Goal: Task Accomplishment & Management: Complete application form

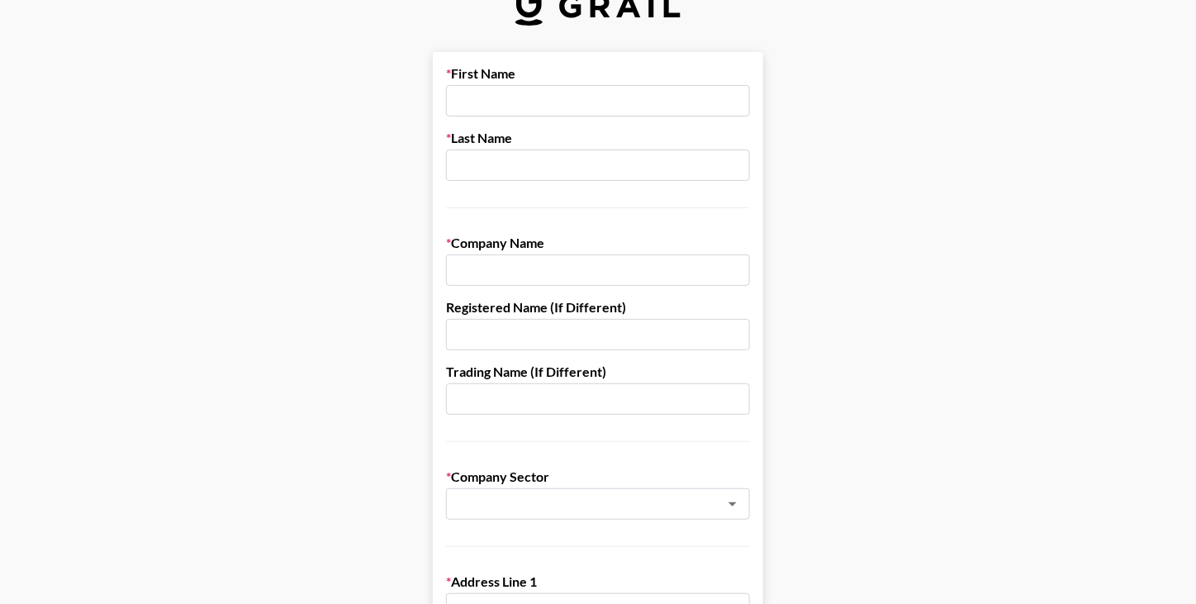
scroll to position [38, 0]
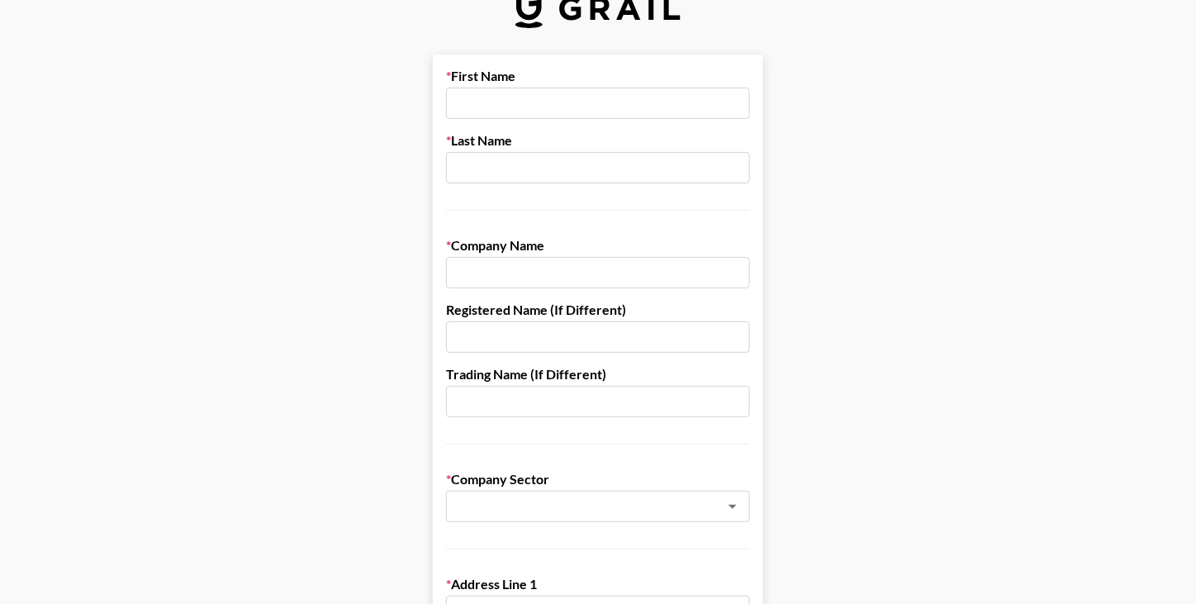
click at [504, 274] on input "text" at bounding box center [598, 272] width 304 height 31
paste input "PODEAN LLC"
type input "PODEAN LLC"
click at [475, 93] on input "text" at bounding box center [598, 103] width 304 height 31
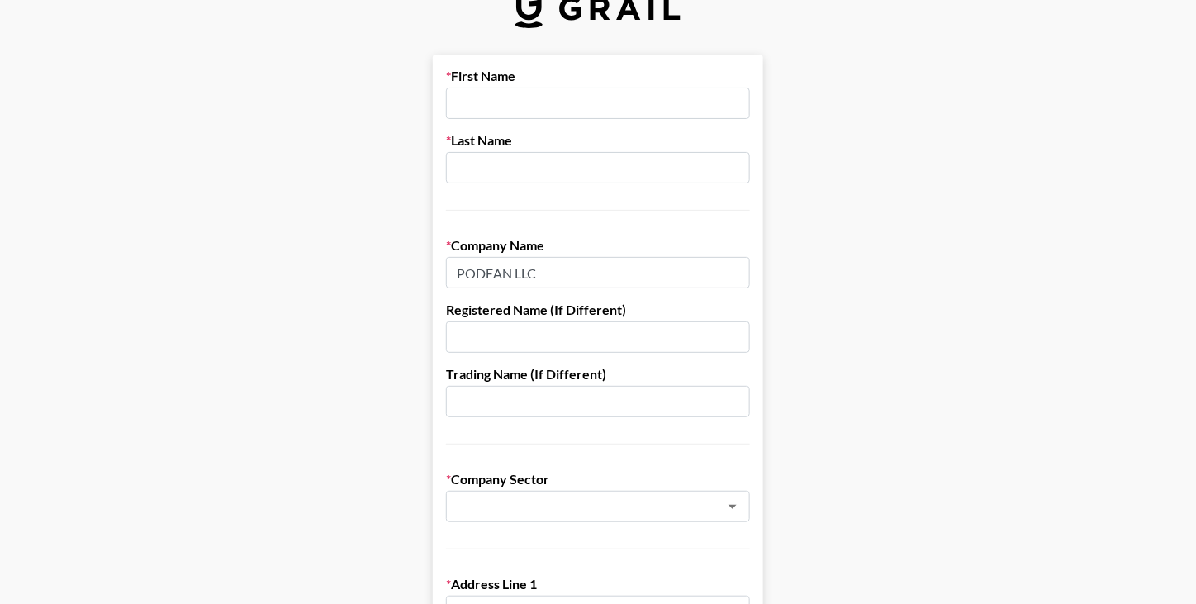
paste input "[PERSON_NAME]"
click at [511, 99] on input "[PERSON_NAME]" at bounding box center [598, 103] width 304 height 31
type input "[PERSON_NAME]"
click at [480, 175] on input "text" at bounding box center [598, 167] width 304 height 31
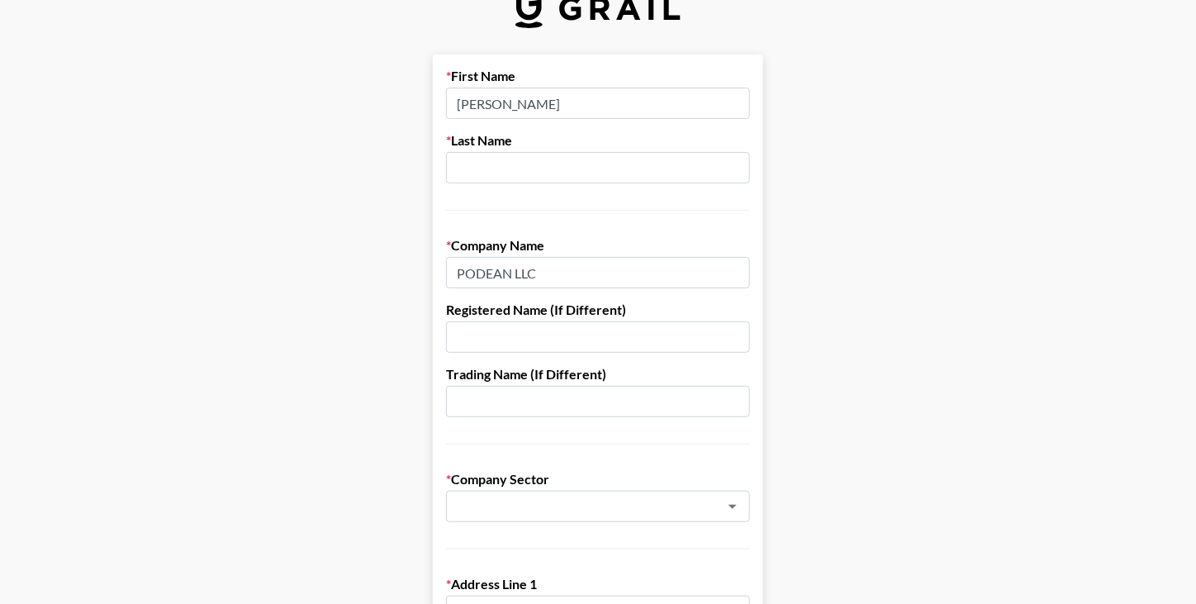
paste input "[PERSON_NAME]"
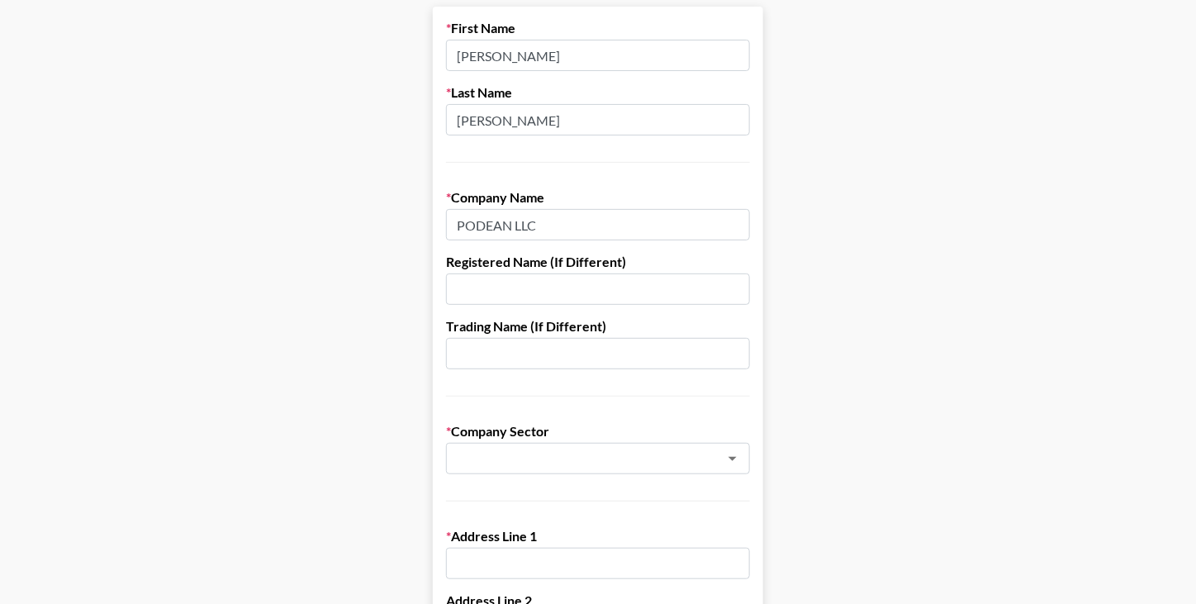
scroll to position [129, 0]
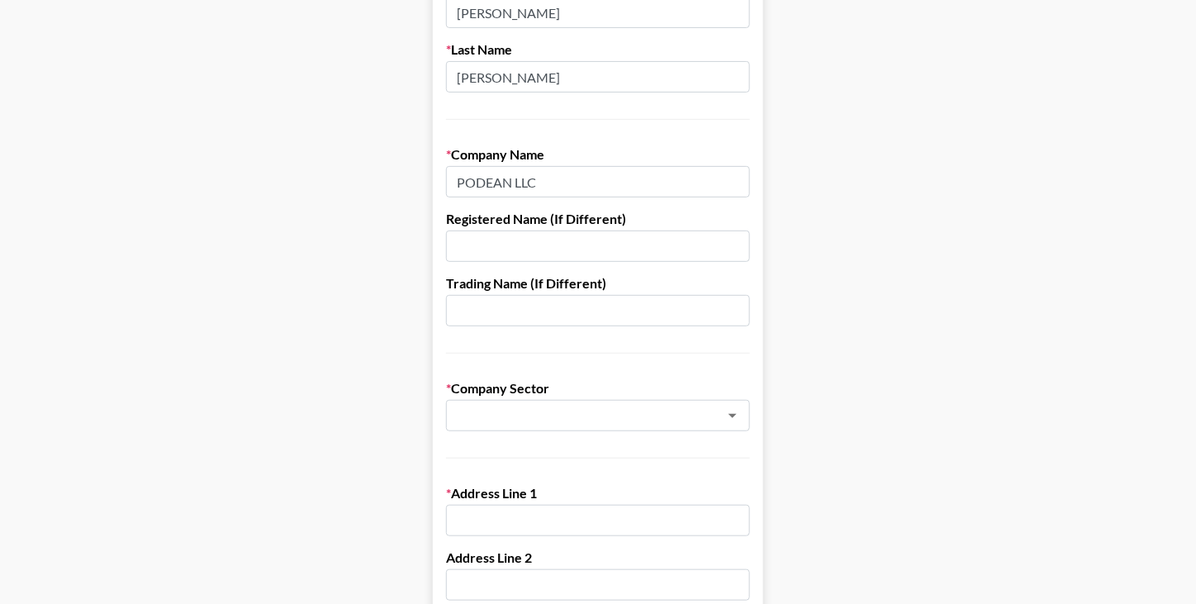
type input "[PERSON_NAME]"
click at [497, 321] on input "text" at bounding box center [598, 310] width 304 height 31
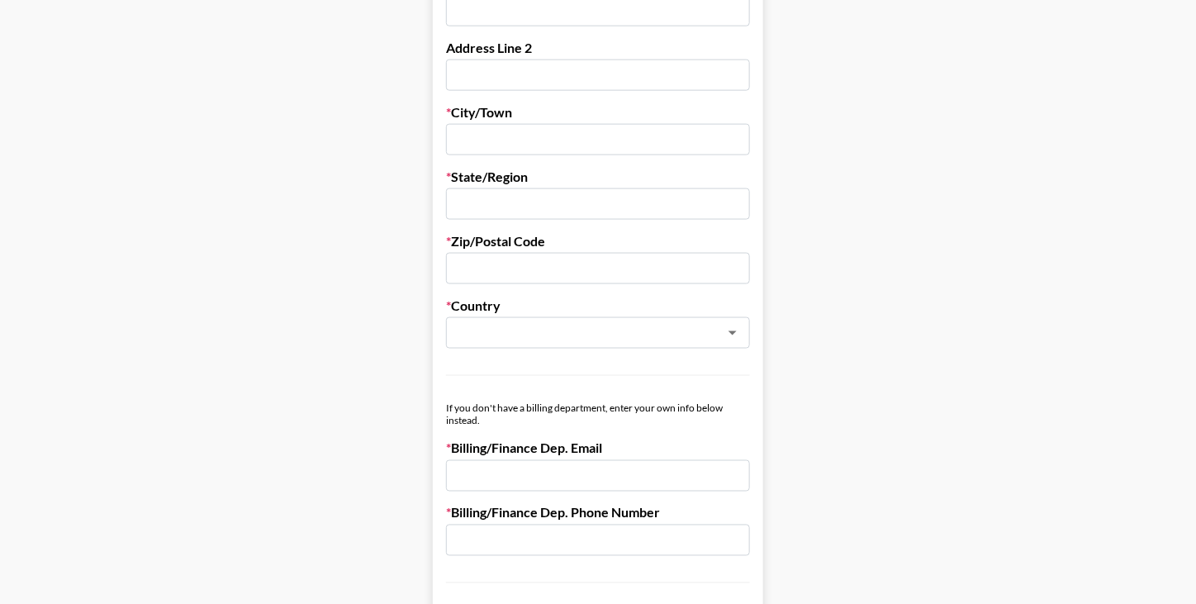
scroll to position [851, 0]
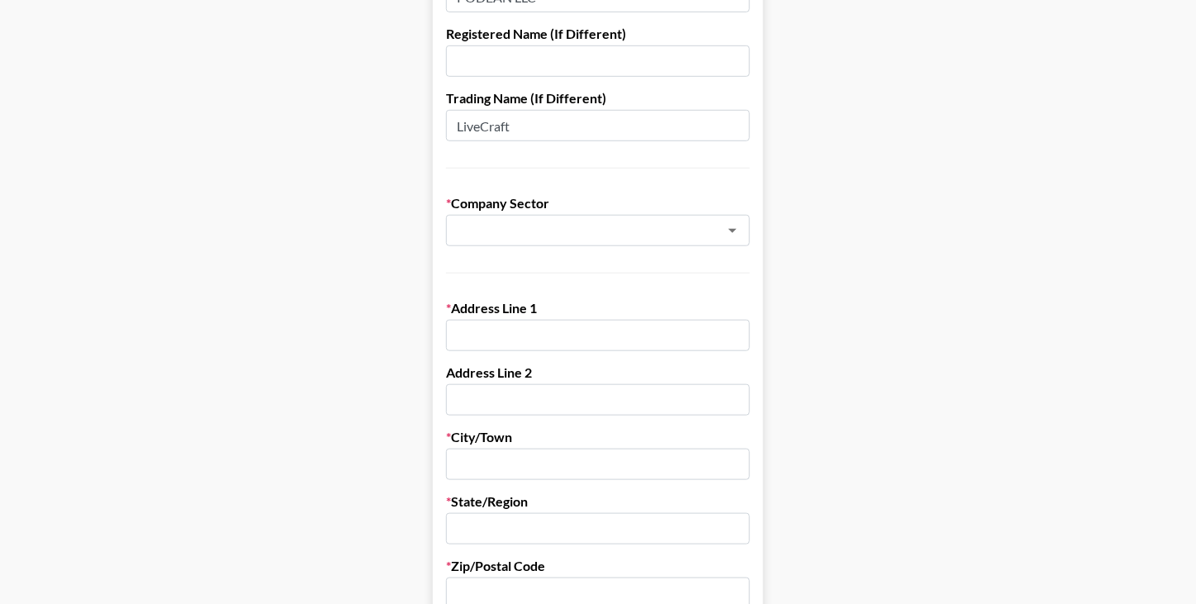
scroll to position [314, 0]
click at [529, 129] on input "LiveCraft" at bounding box center [598, 125] width 304 height 31
type input "LiveCraft Global"
click at [501, 239] on input "text" at bounding box center [576, 230] width 240 height 19
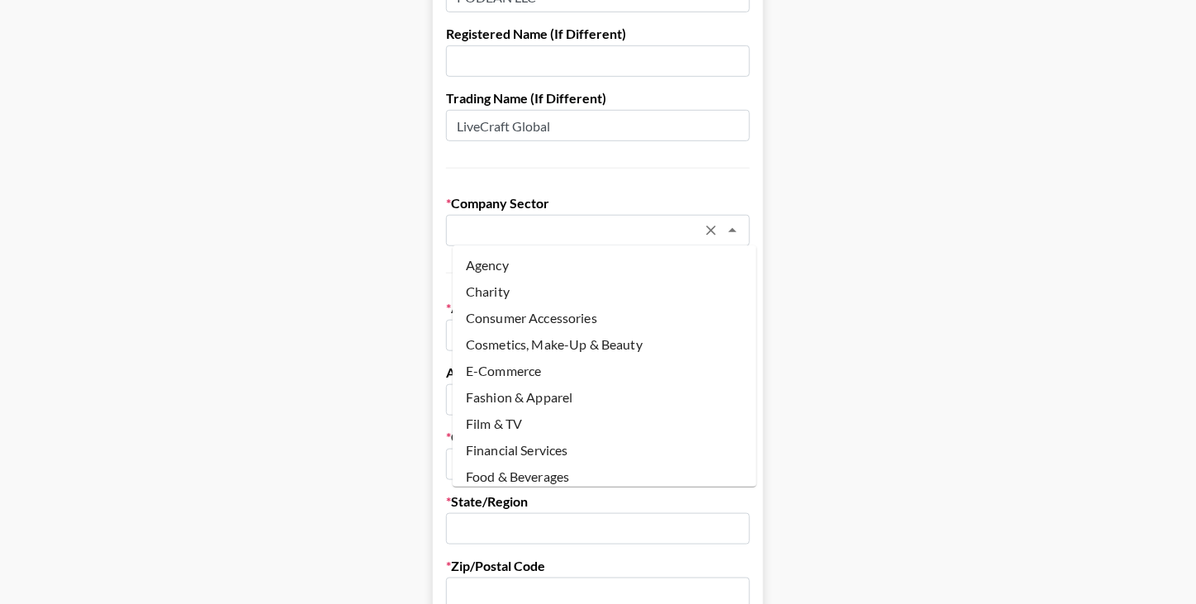
scroll to position [0, 0]
click at [502, 273] on li "Agency" at bounding box center [605, 265] width 304 height 26
type input "Agency"
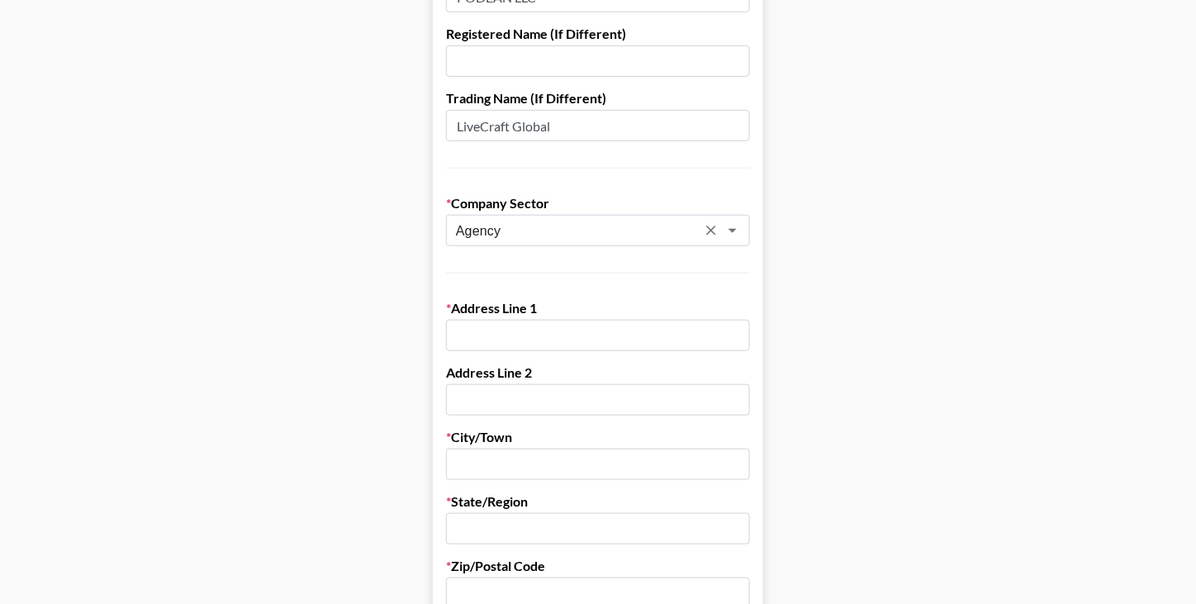
click at [495, 335] on input "text" at bounding box center [598, 335] width 304 height 31
paste input "[STREET_ADDRESS]"
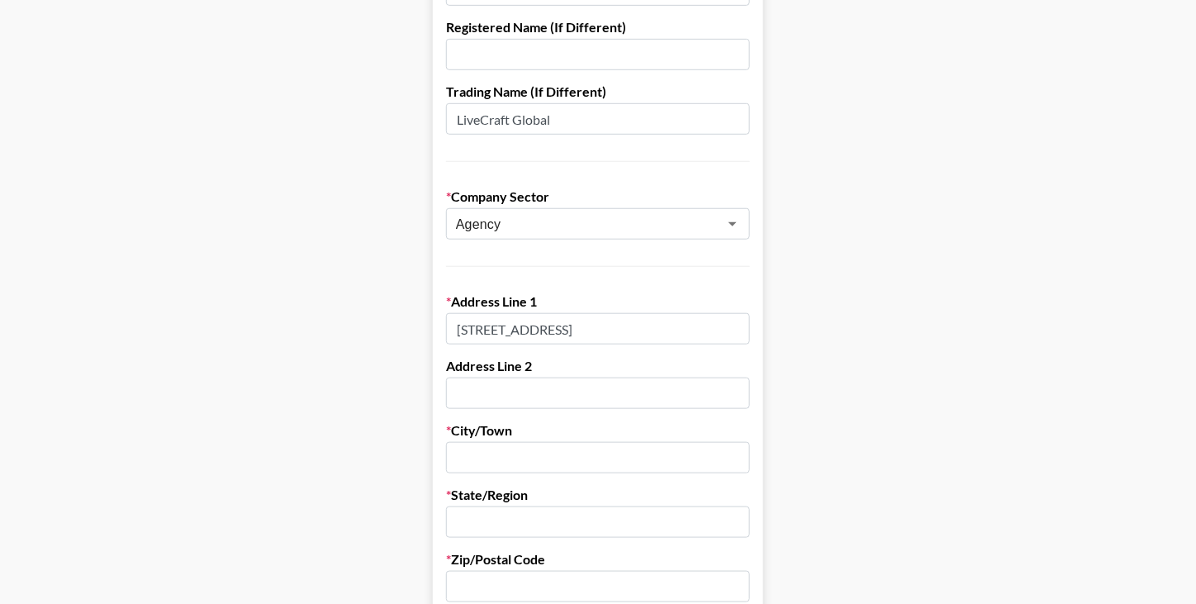
type input "[STREET_ADDRESS]"
click at [470, 454] on input "text" at bounding box center [598, 457] width 304 height 31
type input "[US_STATE]"
click at [480, 526] on input "text" at bounding box center [598, 521] width 304 height 31
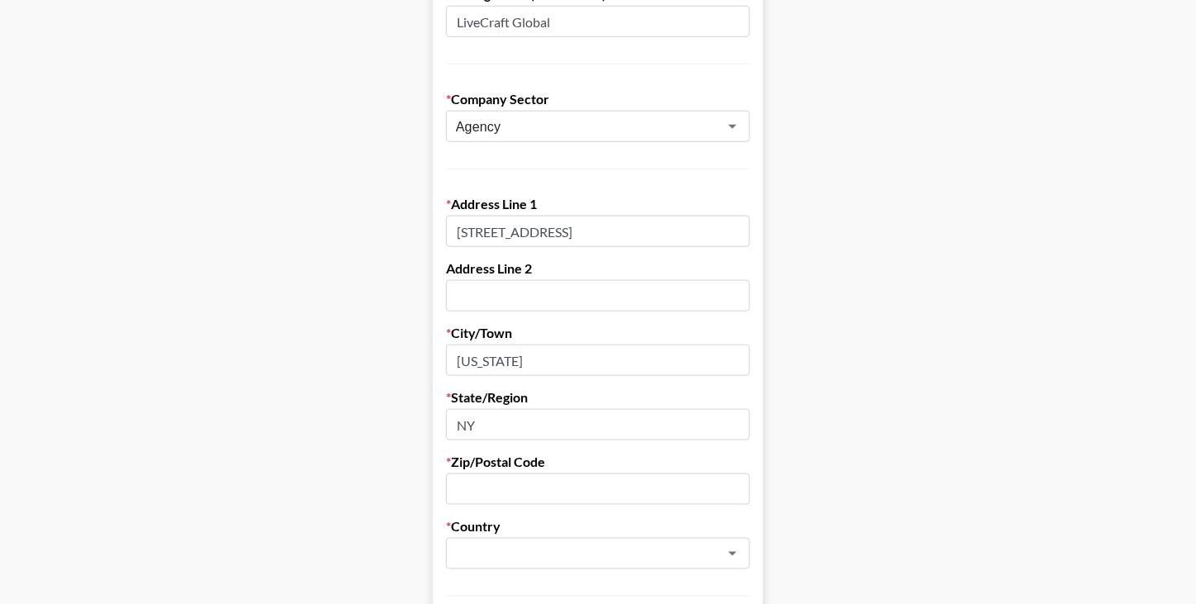
scroll to position [420, 0]
type input "NY"
click at [483, 480] on input "text" at bounding box center [598, 487] width 304 height 31
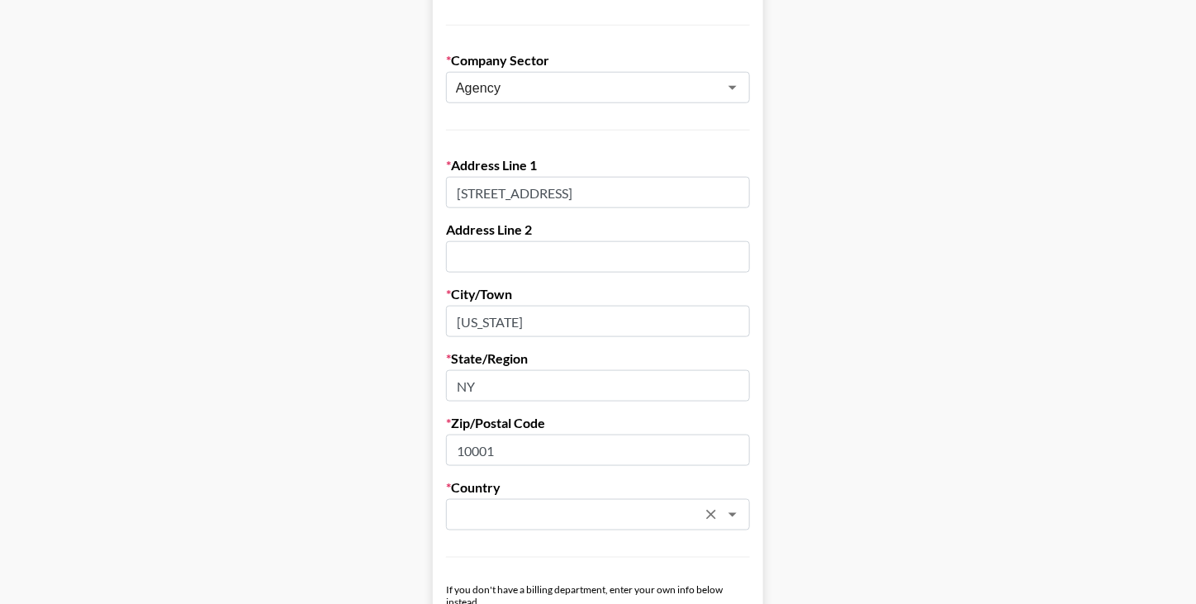
type input "10001"
click at [466, 513] on input "text" at bounding box center [576, 515] width 240 height 19
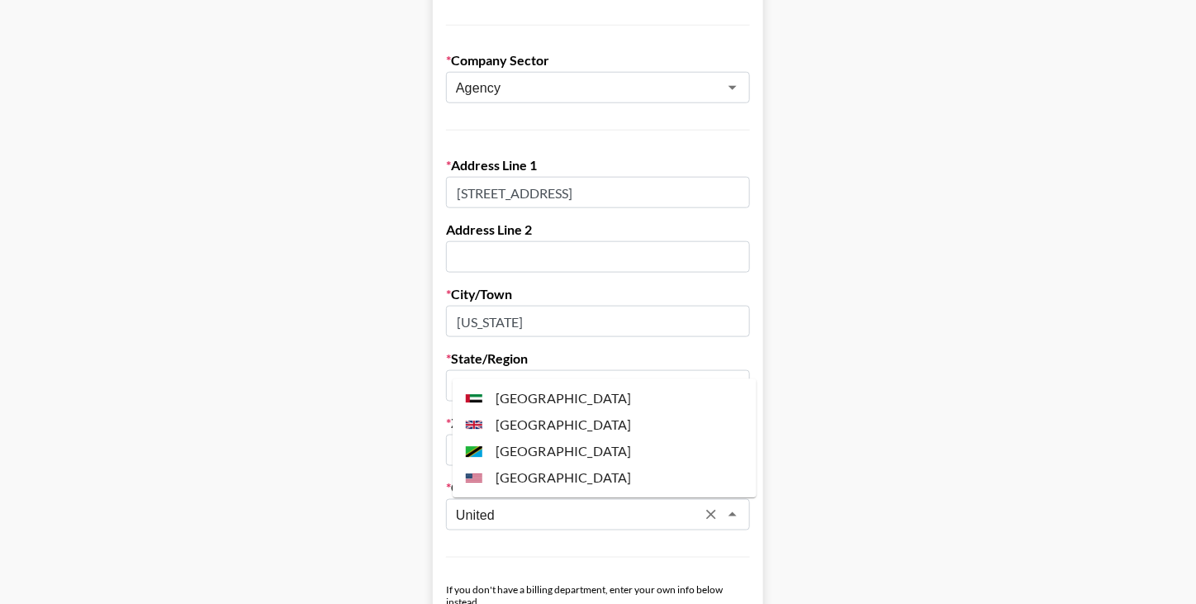
click at [484, 485] on li "[GEOGRAPHIC_DATA]" at bounding box center [605, 478] width 304 height 26
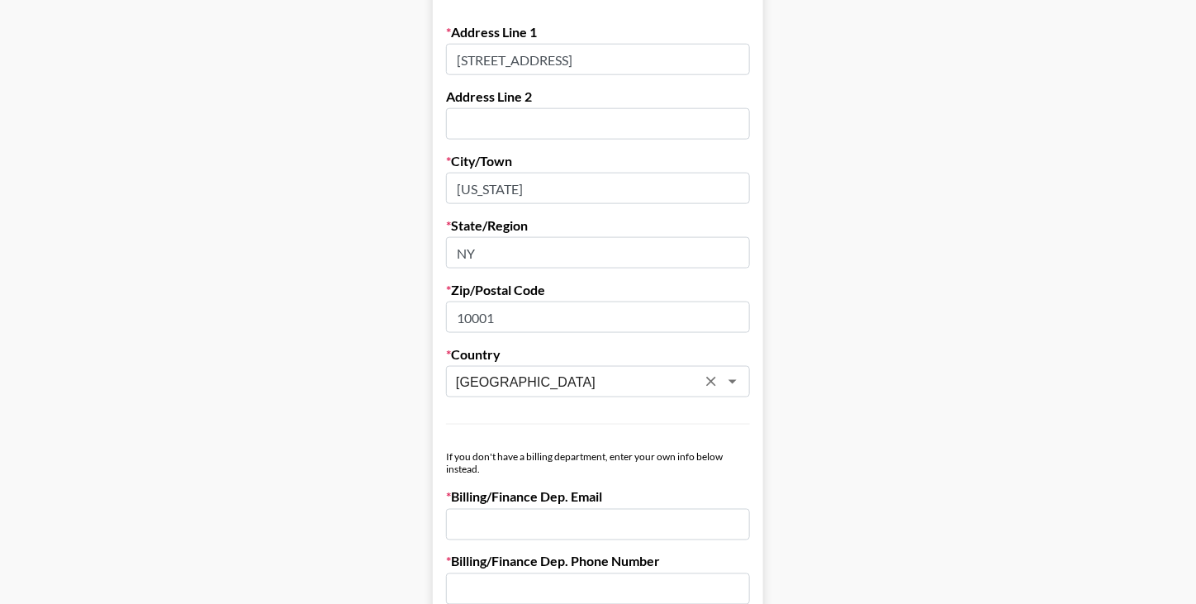
scroll to position [850, 0]
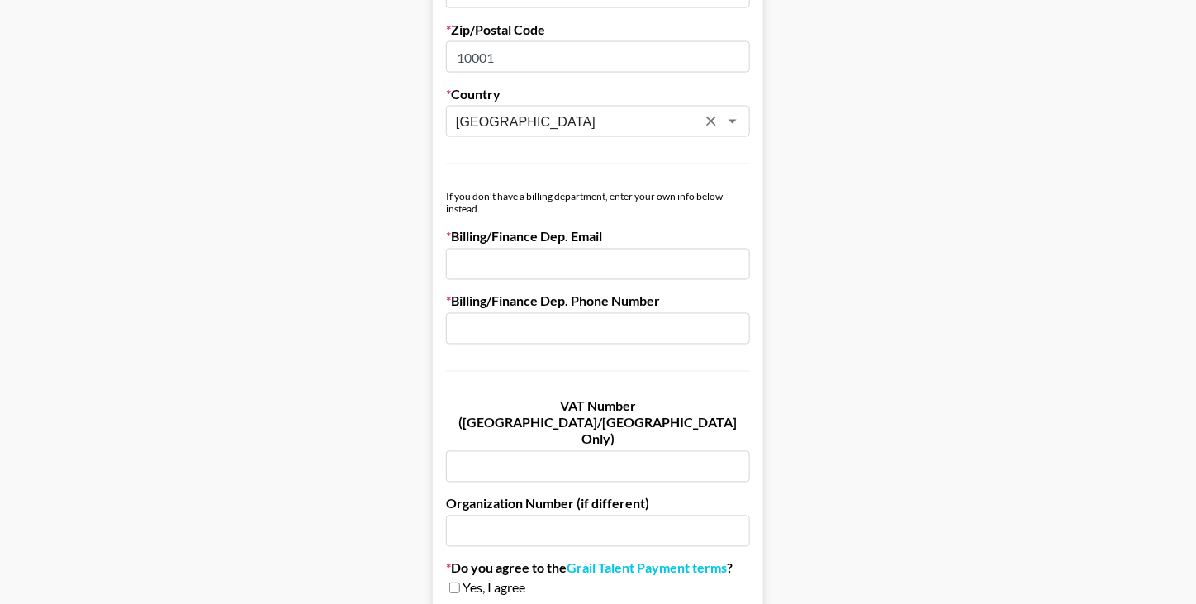
type input "[GEOGRAPHIC_DATA]"
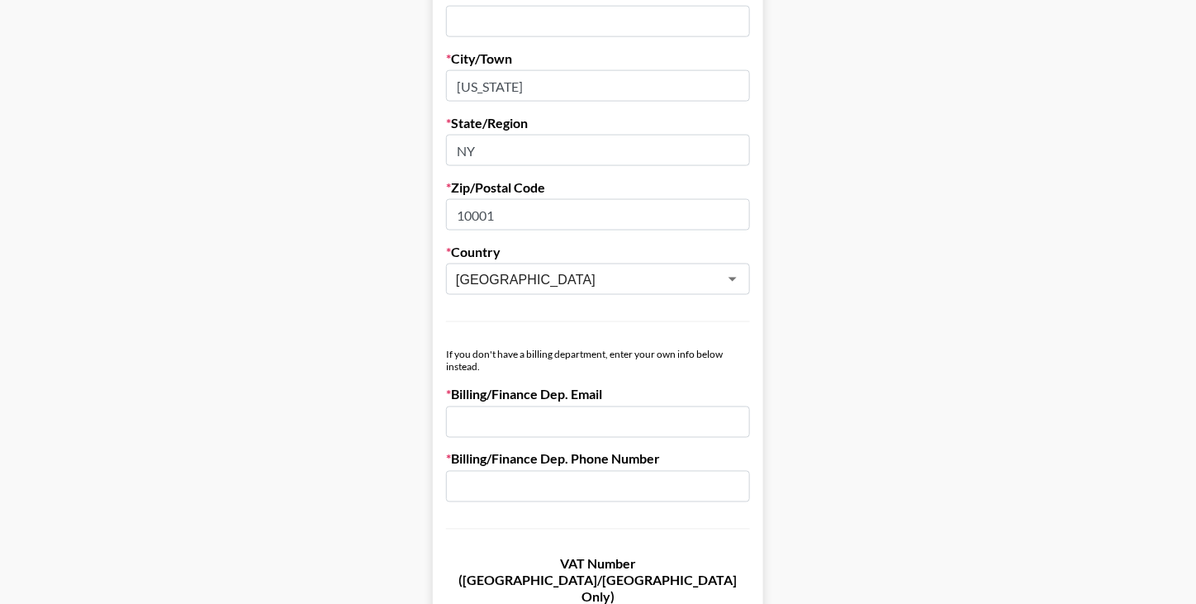
scroll to position [839, 1]
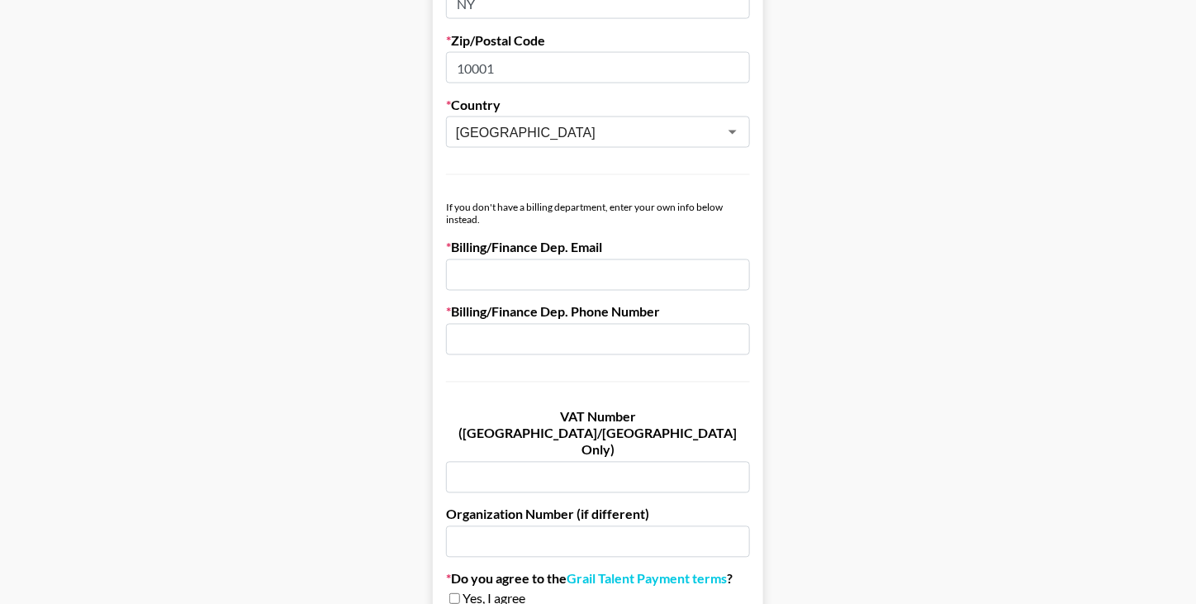
click at [482, 276] on input "email" at bounding box center [598, 274] width 304 height 31
paste input "[PHONE_NUMBER]"
type input "[PHONE_NUMBER]"
click at [501, 344] on input "text" at bounding box center [598, 339] width 304 height 31
paste input "[PHONE_NUMBER]"
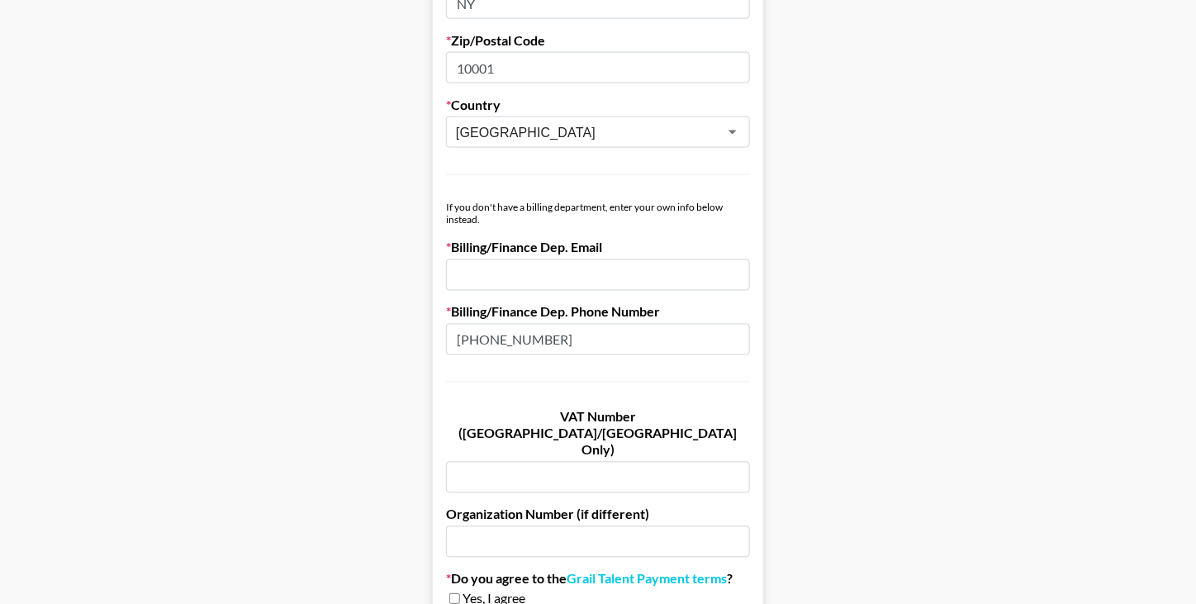
type input "[PHONE_NUMBER]"
click at [477, 275] on input "email" at bounding box center [598, 274] width 304 height 31
paste input "[EMAIL_ADDRESS][DOMAIN_NAME]"
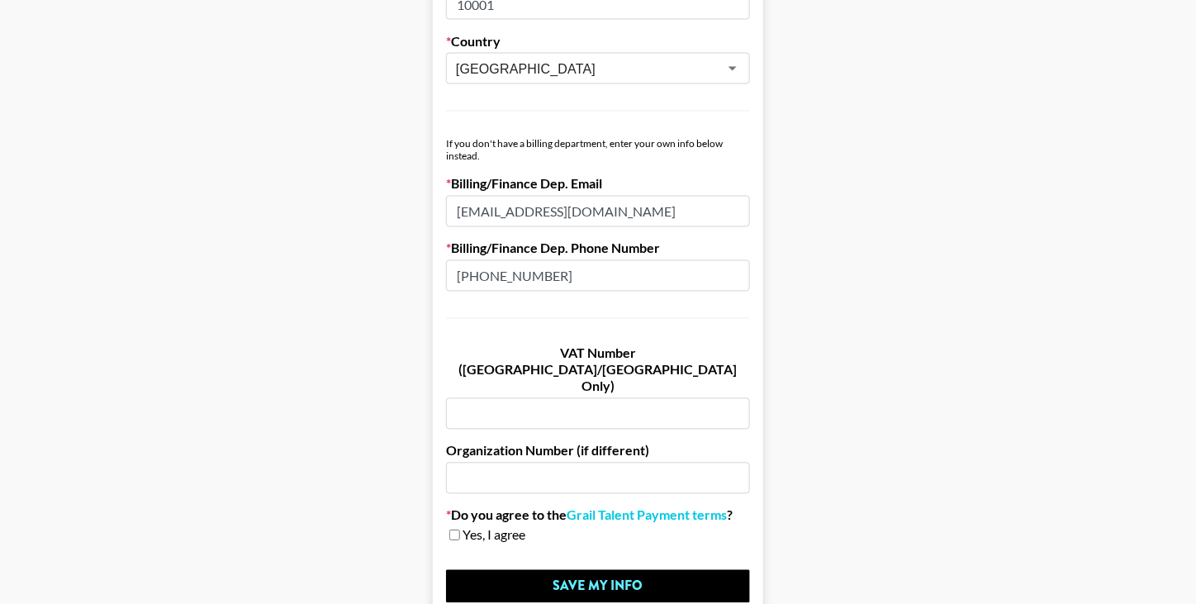
scroll to position [972, 1]
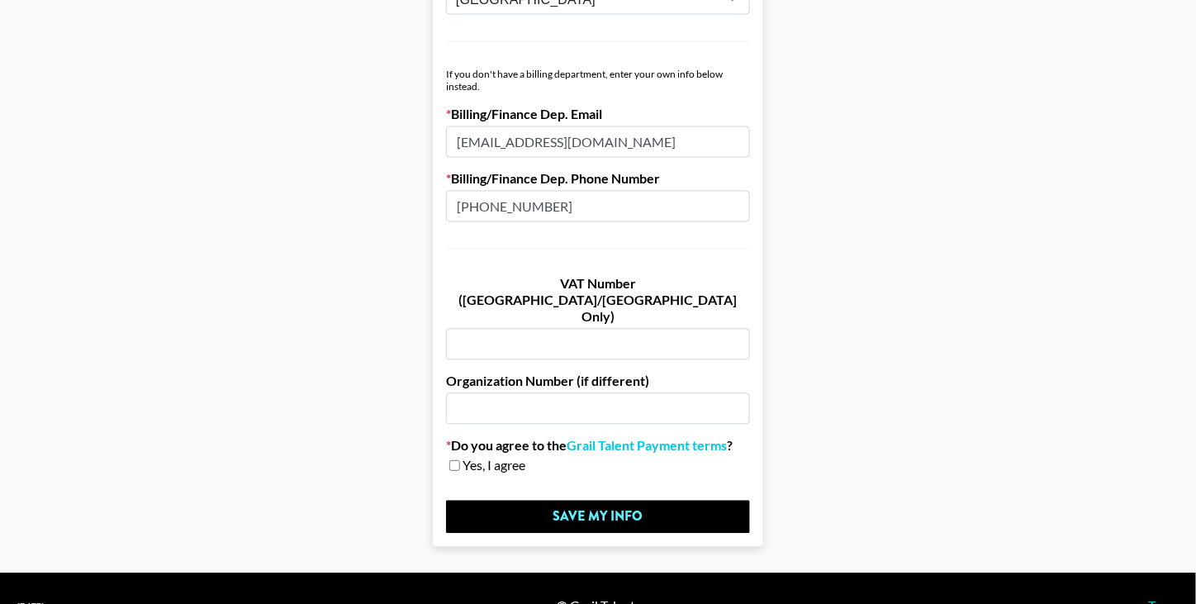
type input "[EMAIL_ADDRESS][DOMAIN_NAME]"
click at [460, 460] on input "checkbox" at bounding box center [454, 466] width 11 height 12
checkbox input "true"
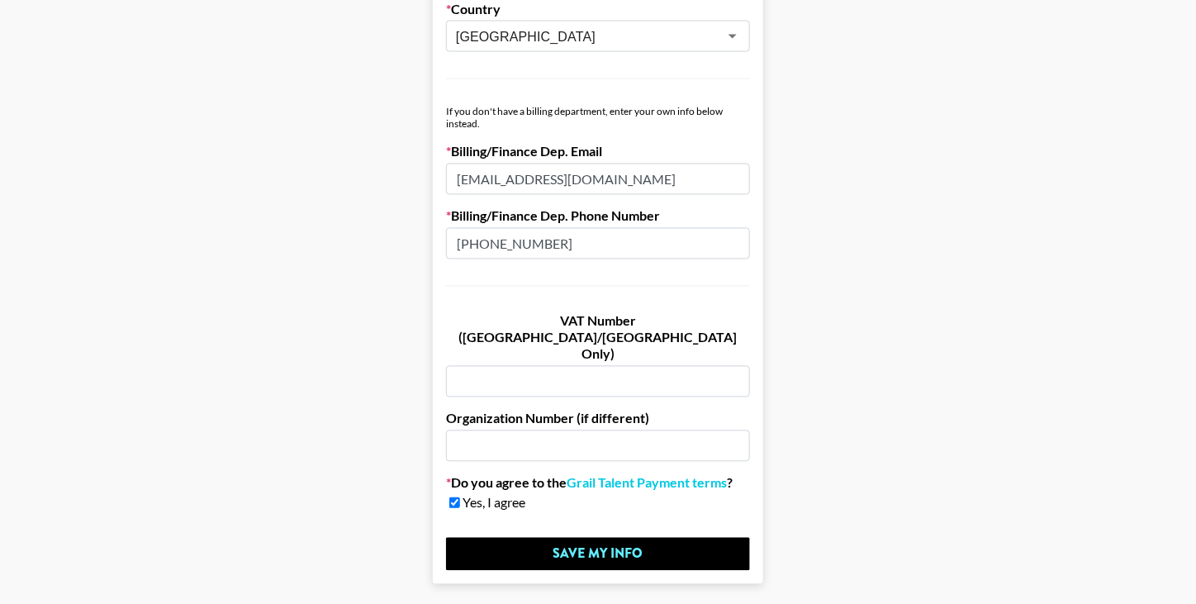
scroll to position [935, 0]
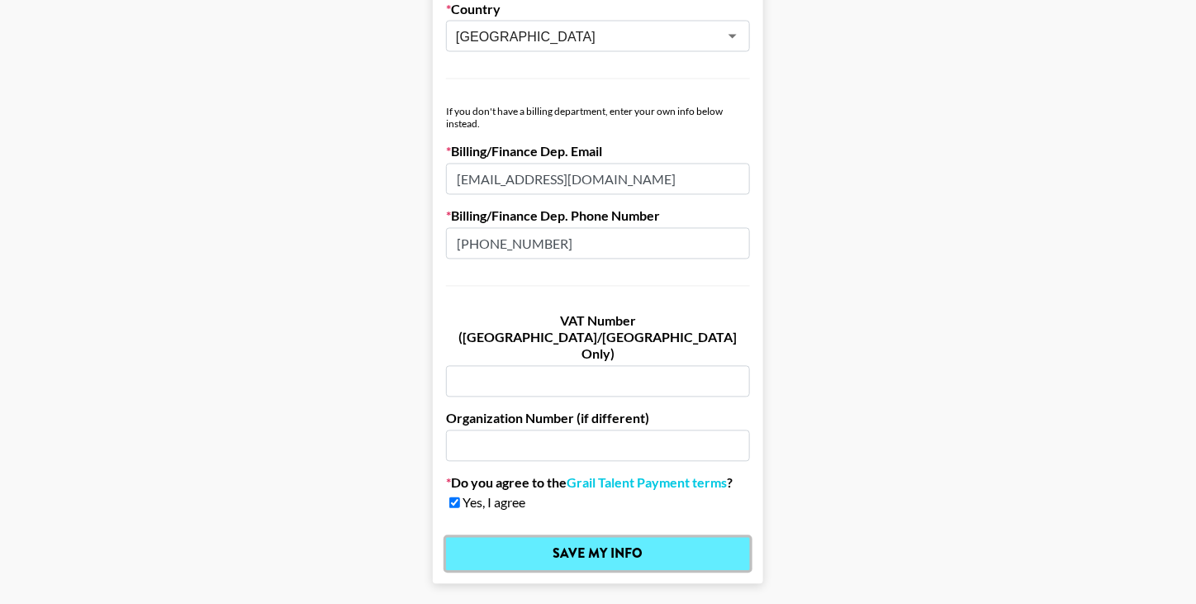
click at [498, 538] on input "Save My Info" at bounding box center [598, 554] width 304 height 33
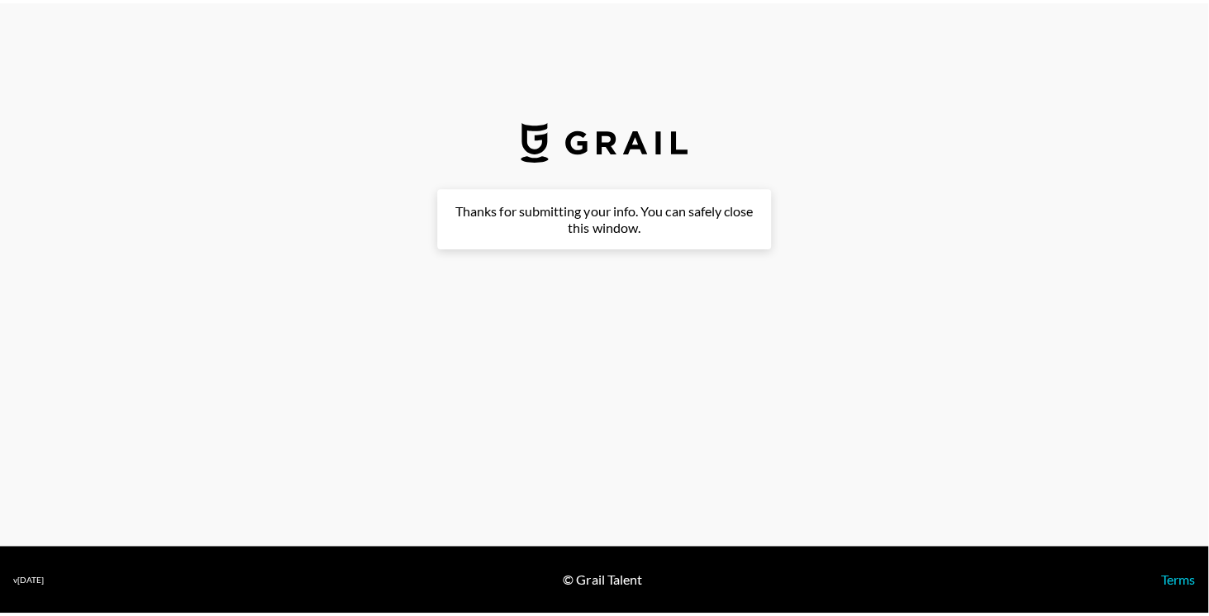
scroll to position [0, 0]
